Goal: Task Accomplishment & Management: Use online tool/utility

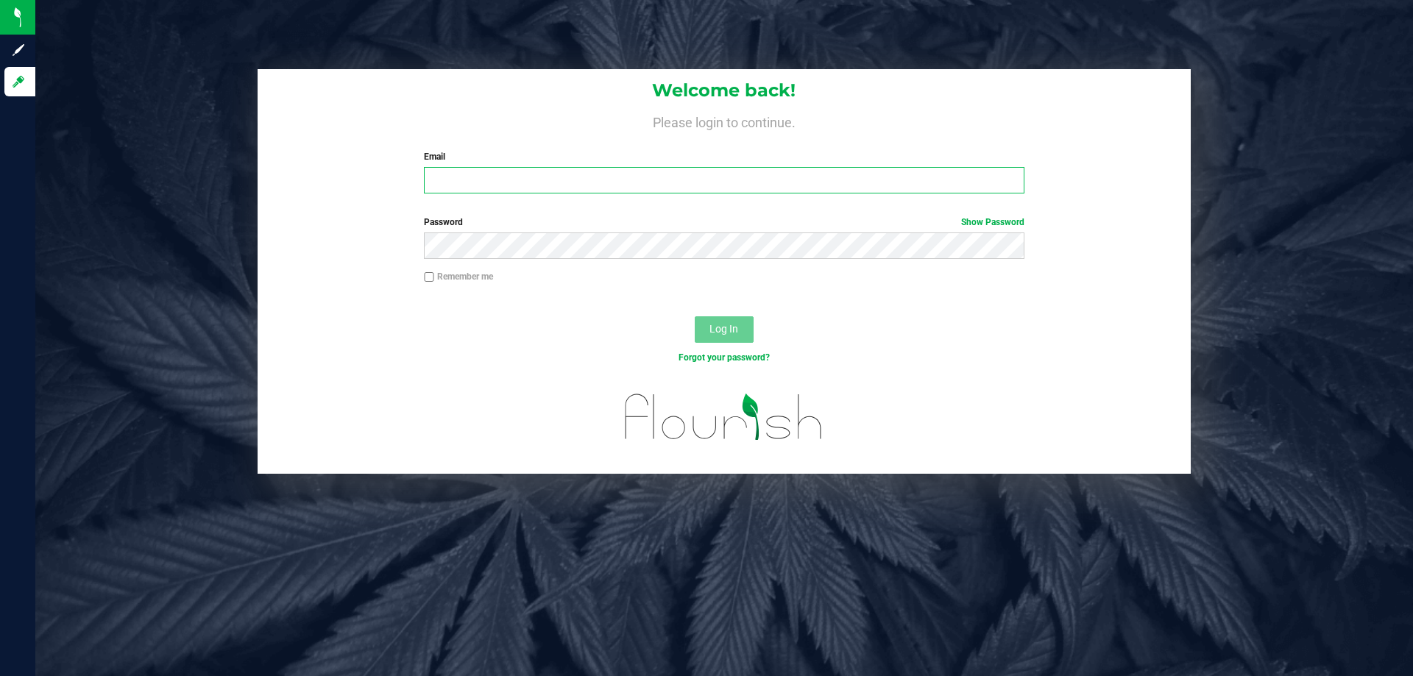
click at [489, 174] on input "Email" at bounding box center [724, 180] width 600 height 26
type input "[EMAIL_ADDRESS][DOMAIN_NAME]"
click at [695, 316] on button "Log In" at bounding box center [724, 329] width 59 height 26
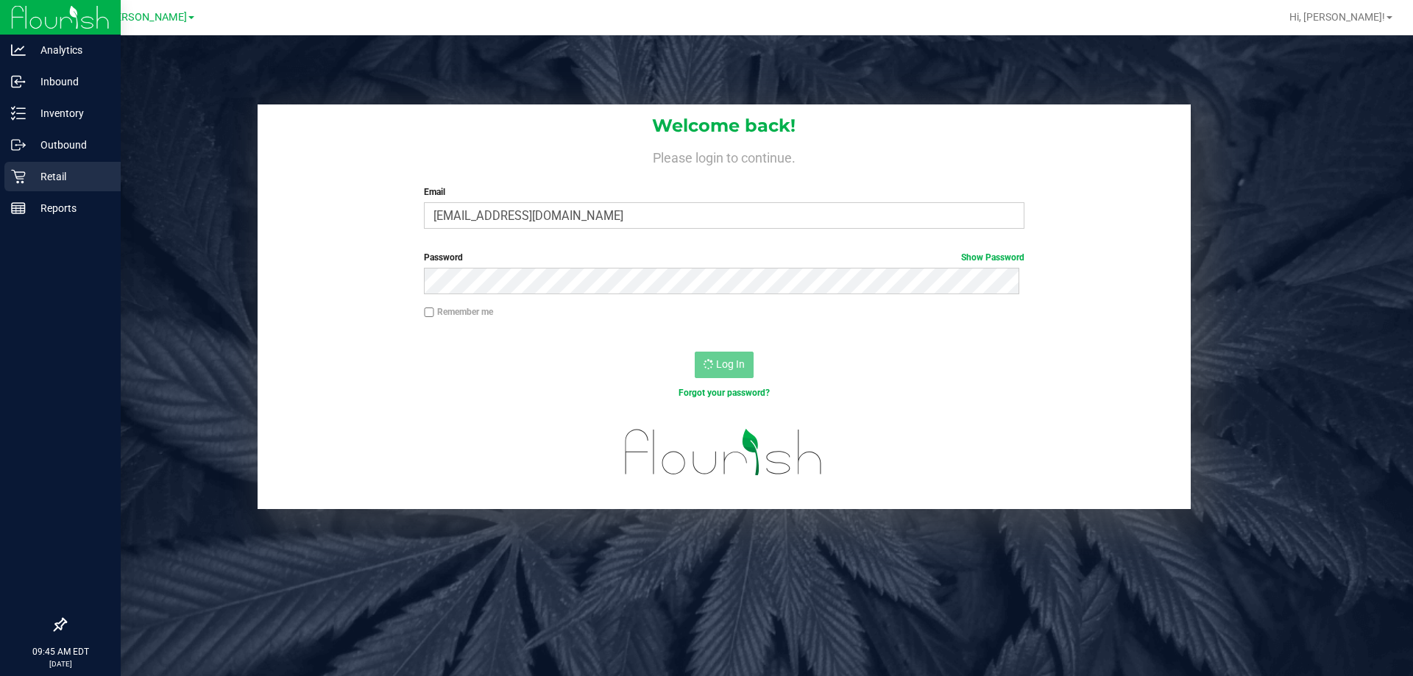
click at [37, 177] on p "Retail" at bounding box center [70, 177] width 88 height 18
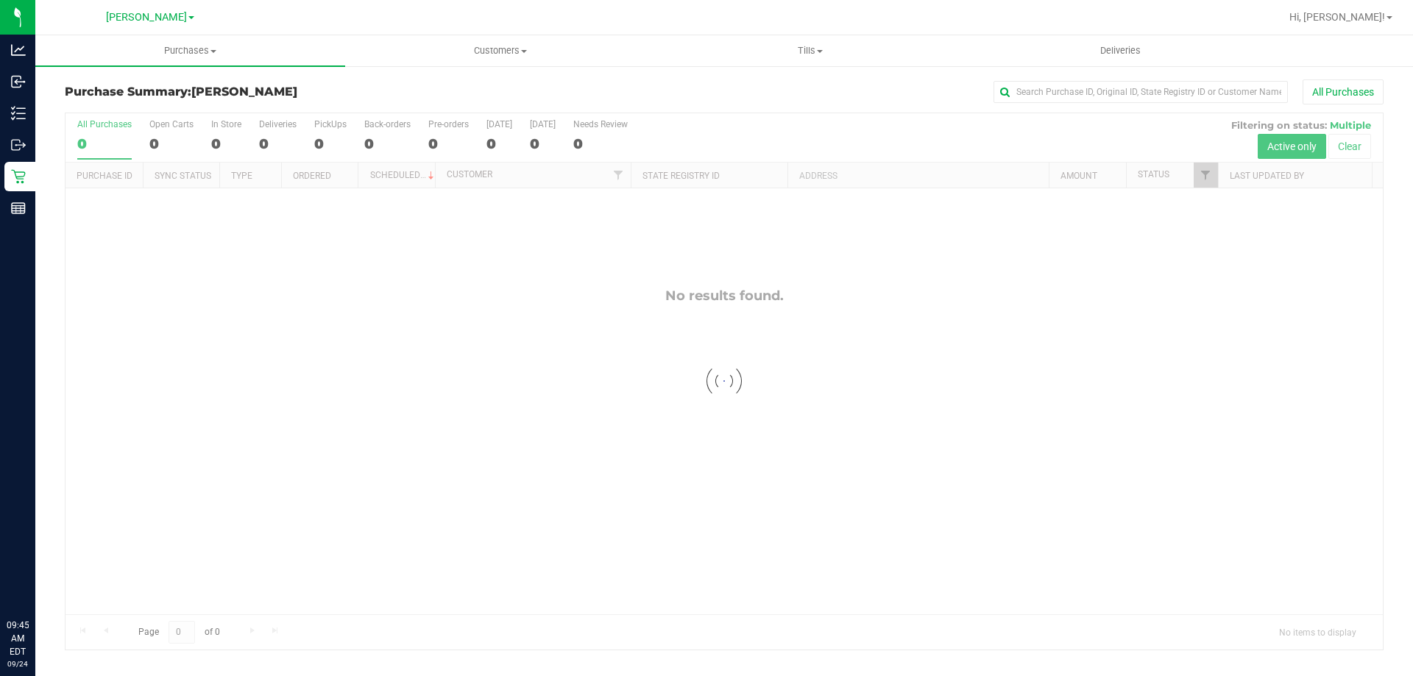
click at [587, 320] on div at bounding box center [723, 381] width 1317 height 536
click at [796, 48] on span "Tills" at bounding box center [810, 50] width 308 height 13
click at [747, 87] on span "Manage tills" at bounding box center [704, 88] width 99 height 13
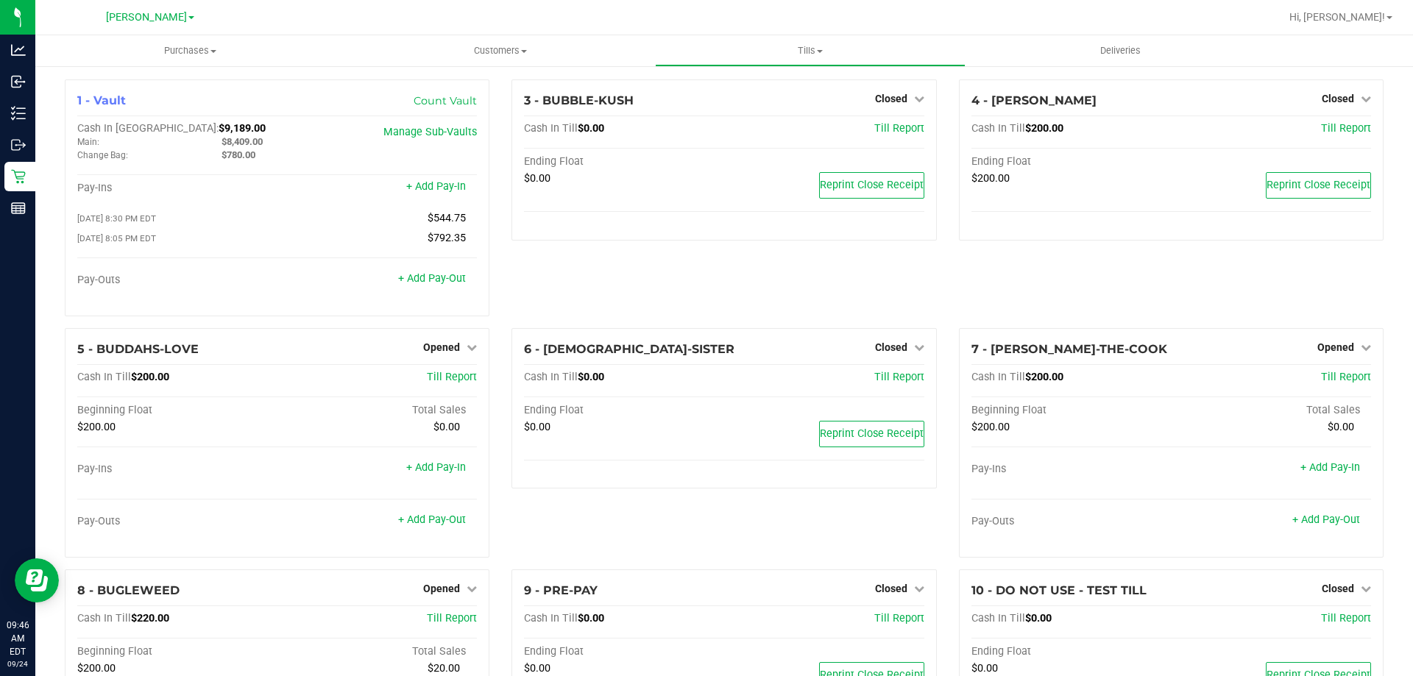
click at [37, 117] on div "1 - Vault Count Vault Cash In Vault: $9,189.00 Main: $8,409.00 Change Bag: $780…" at bounding box center [723, 531] width 1377 height 933
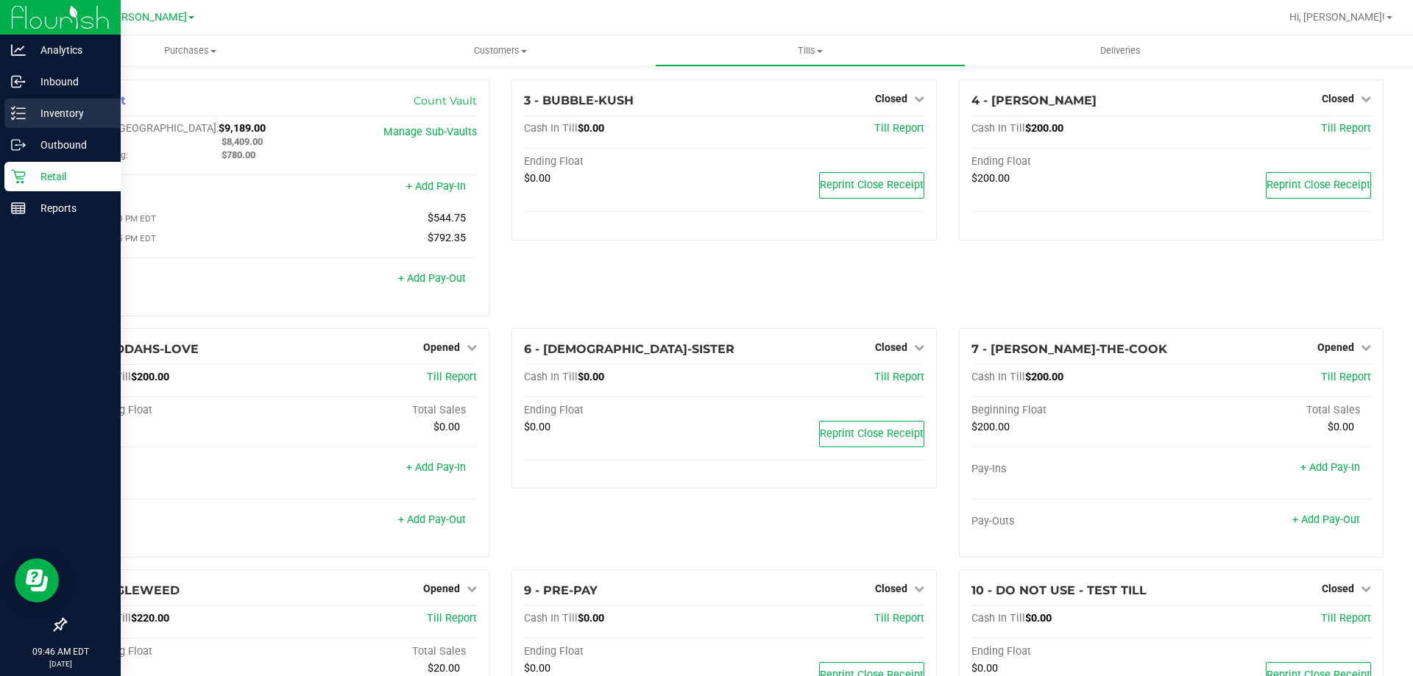
click at [32, 113] on p "Inventory" at bounding box center [70, 113] width 88 height 18
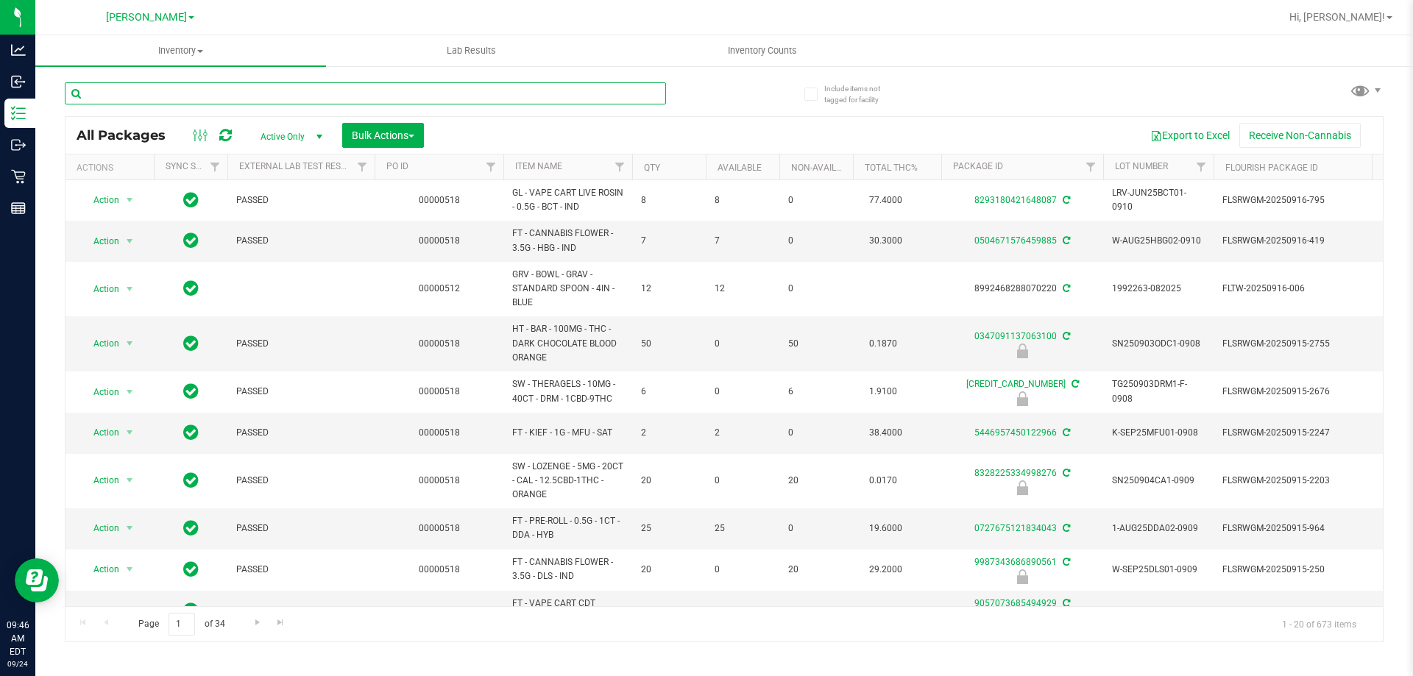
click at [238, 91] on input "text" at bounding box center [365, 93] width 601 height 22
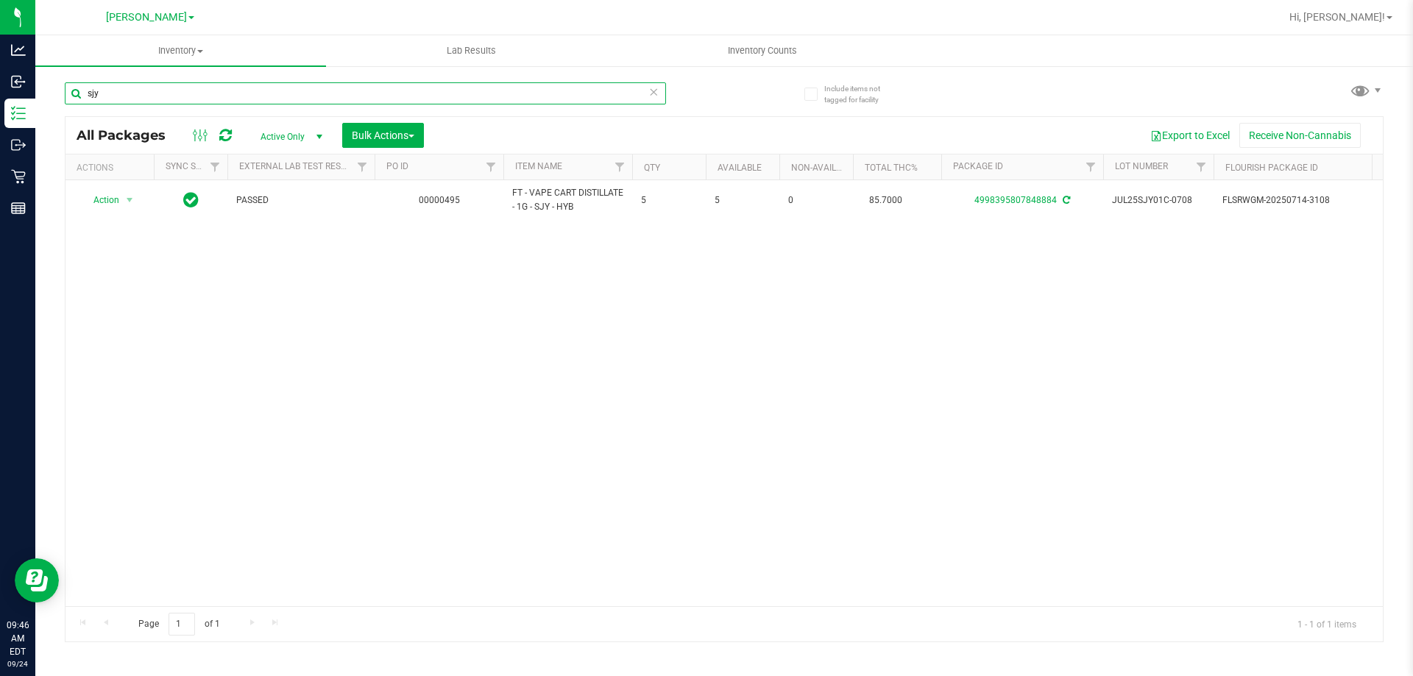
click at [238, 91] on input "sjy" at bounding box center [365, 93] width 601 height 22
type input "atm"
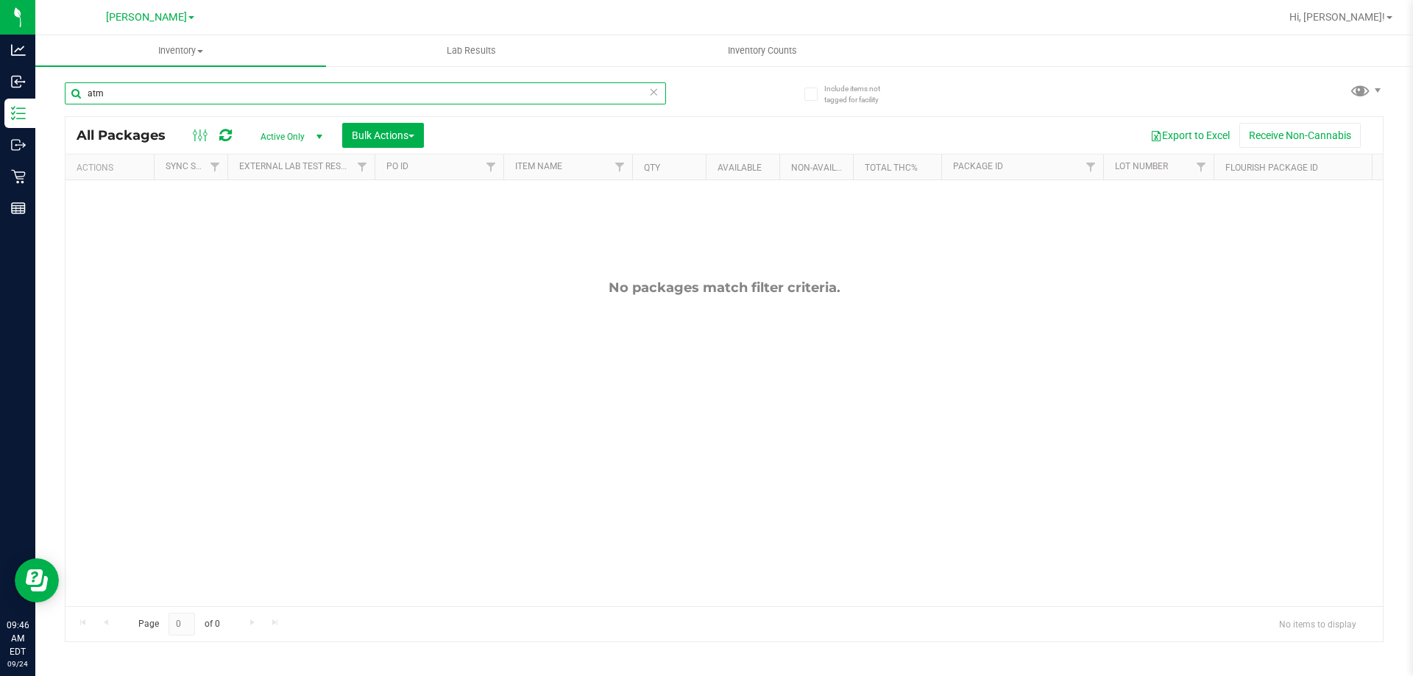
click at [238, 91] on input "atm" at bounding box center [365, 93] width 601 height 22
